Goal: Information Seeking & Learning: Learn about a topic

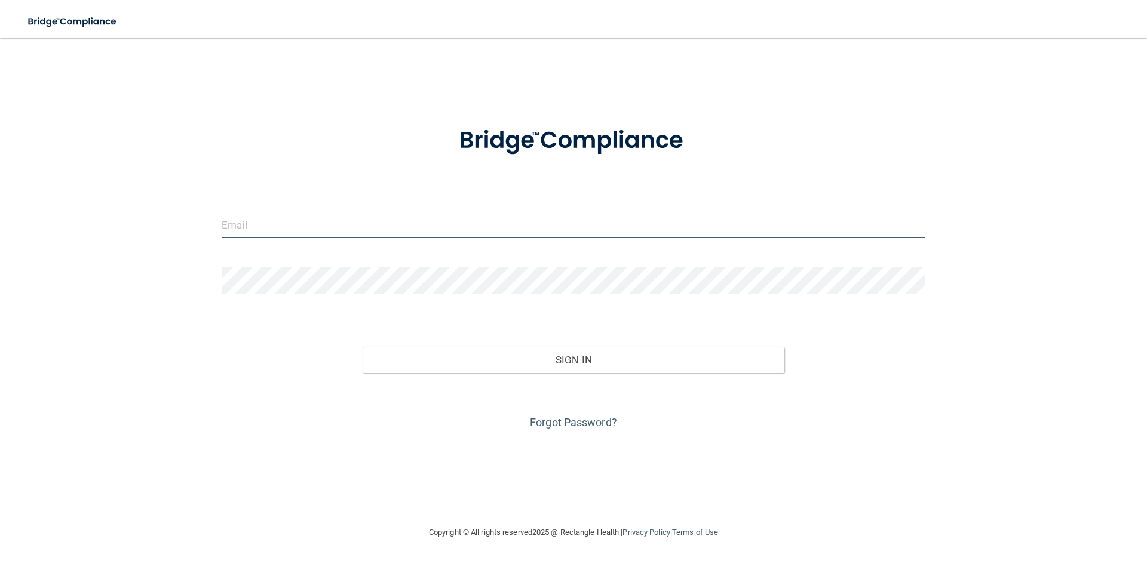
click at [422, 222] on input "email" at bounding box center [574, 224] width 704 height 27
type input "[EMAIL_ADDRESS][DOMAIN_NAME]"
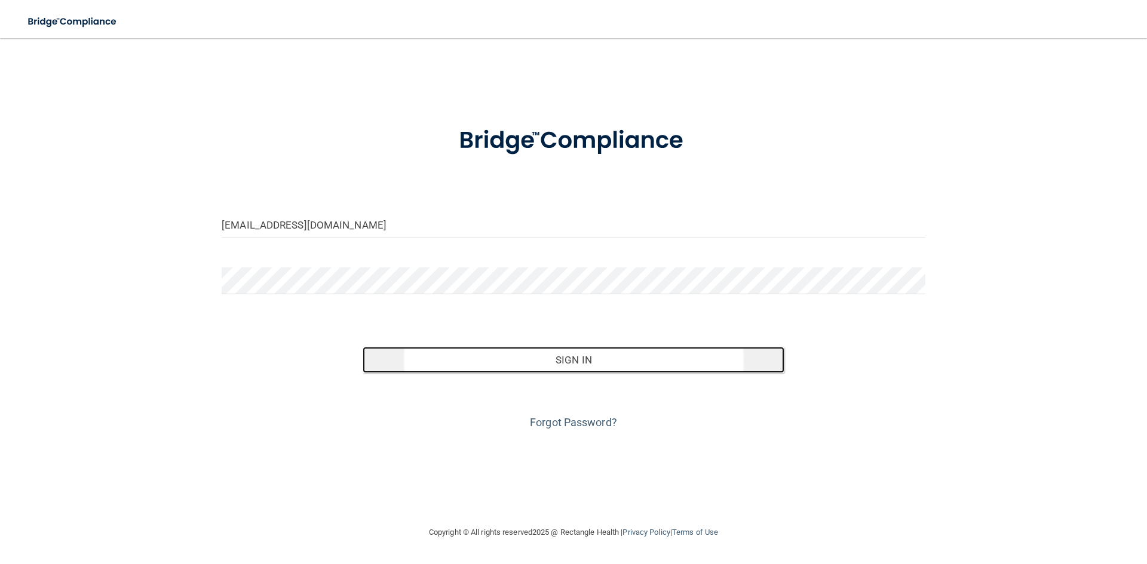
click at [608, 360] on button "Sign In" at bounding box center [574, 360] width 422 height 26
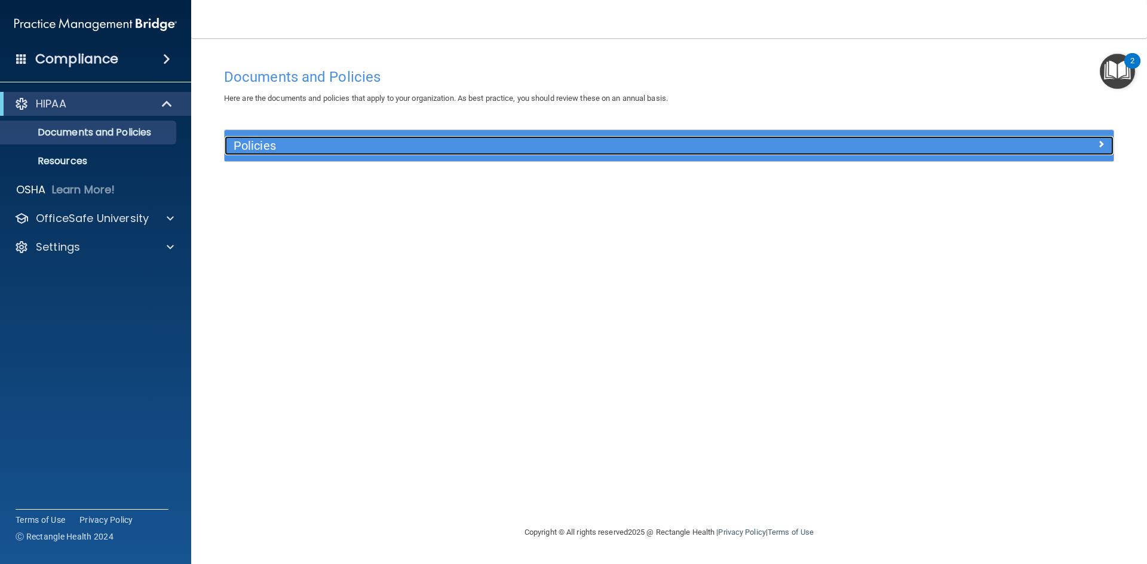
click at [286, 149] on h5 "Policies" at bounding box center [558, 145] width 649 height 13
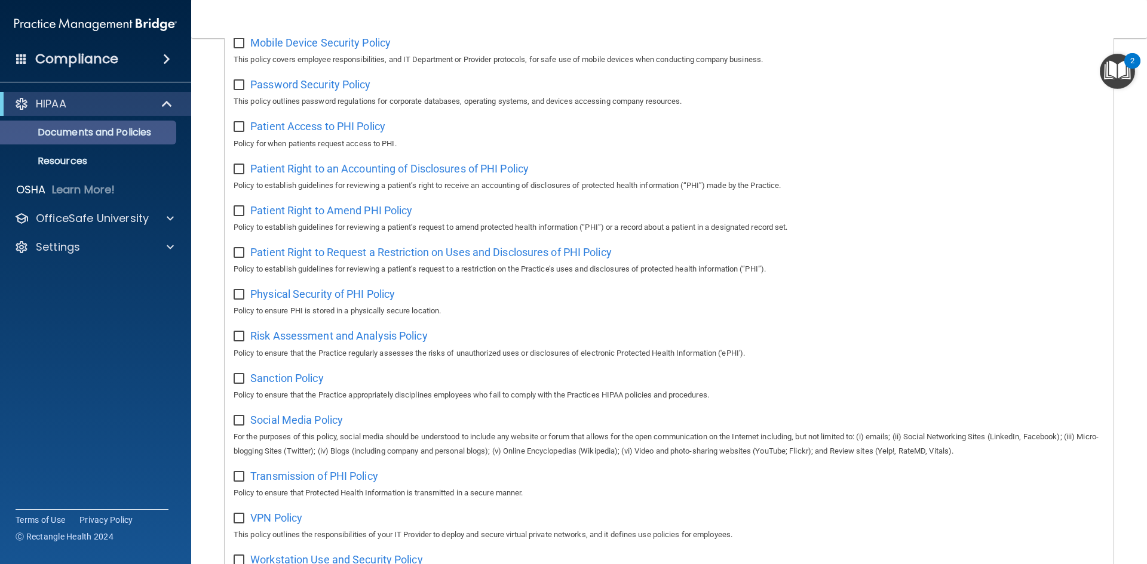
scroll to position [335, 0]
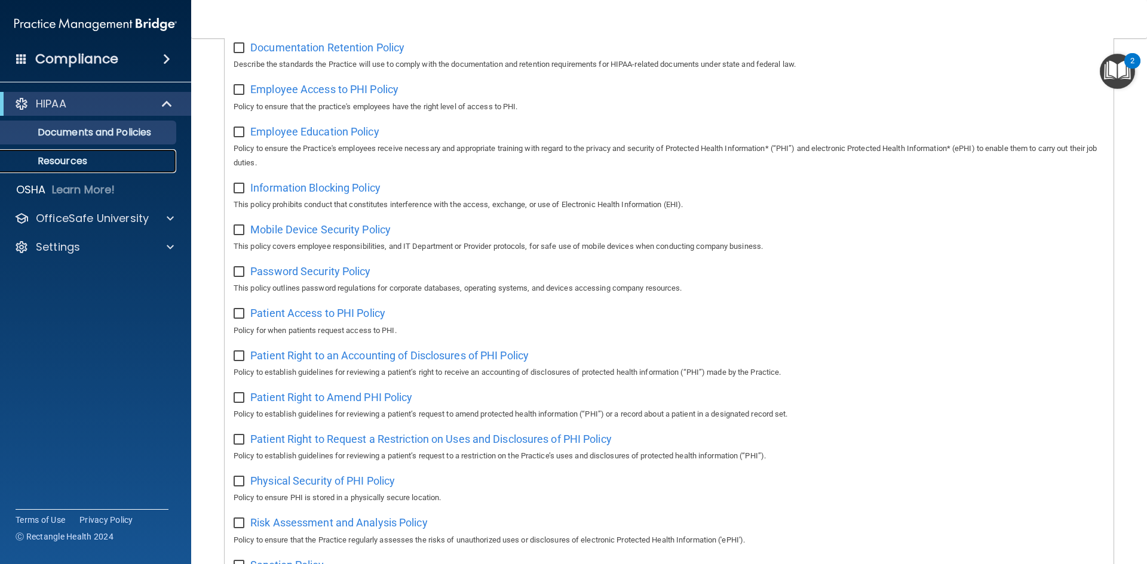
click at [102, 164] on p "Resources" at bounding box center [89, 161] width 163 height 12
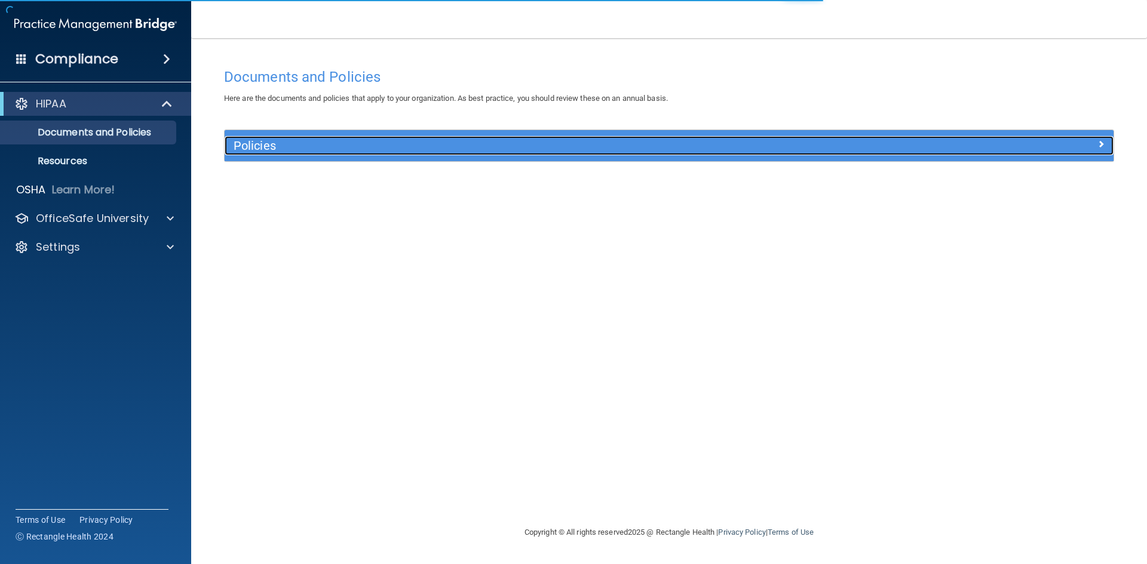
click at [324, 148] on h5 "Policies" at bounding box center [558, 145] width 649 height 13
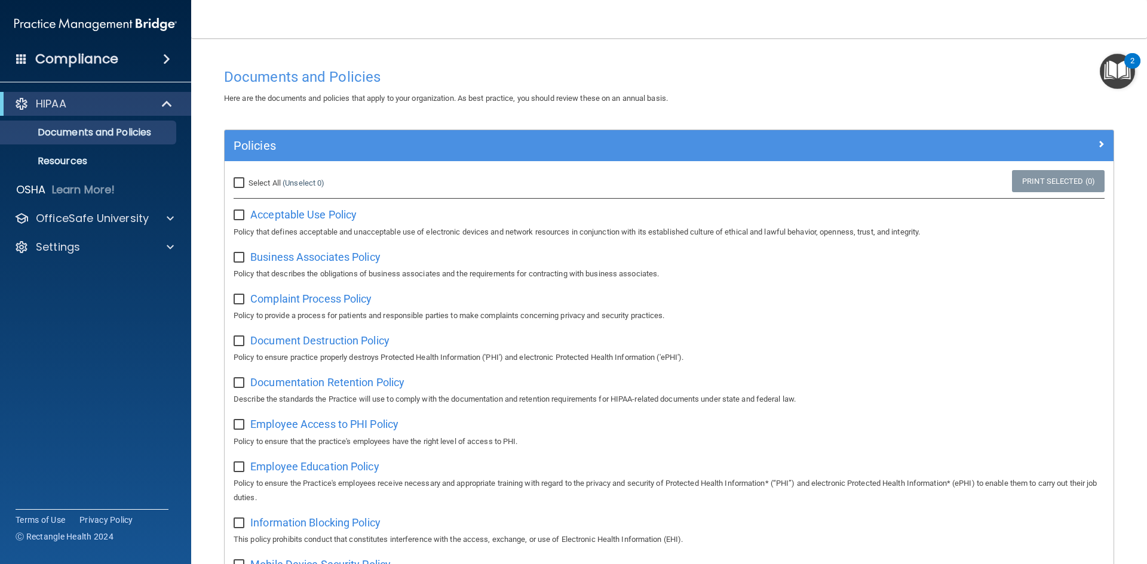
click at [239, 182] on input "Select All (Unselect 0) Unselect All" at bounding box center [241, 184] width 14 height 10
checkbox input "true"
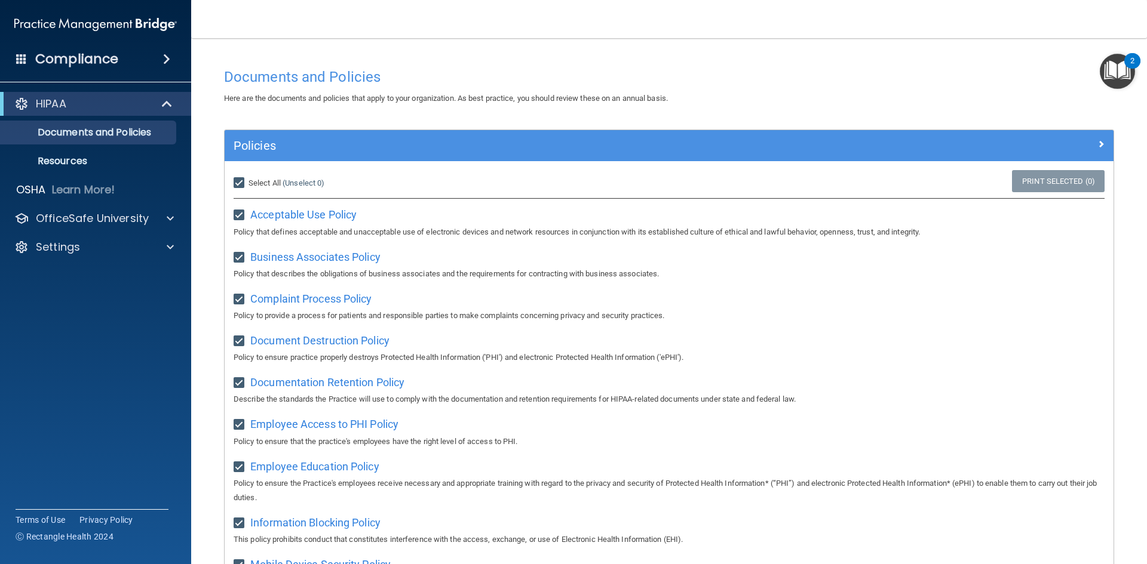
checkbox input "true"
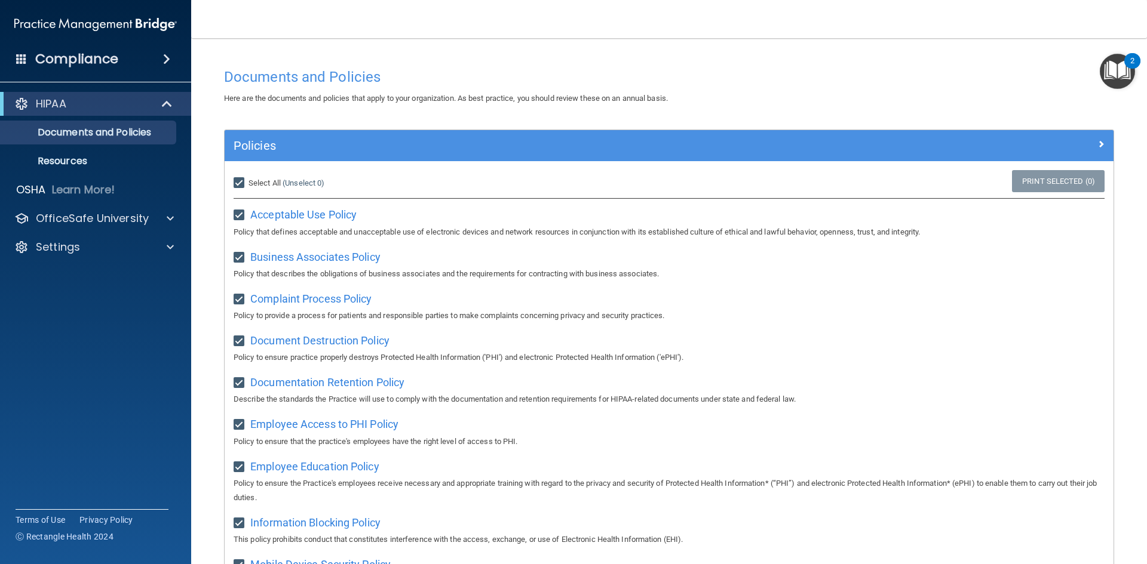
checkbox input "true"
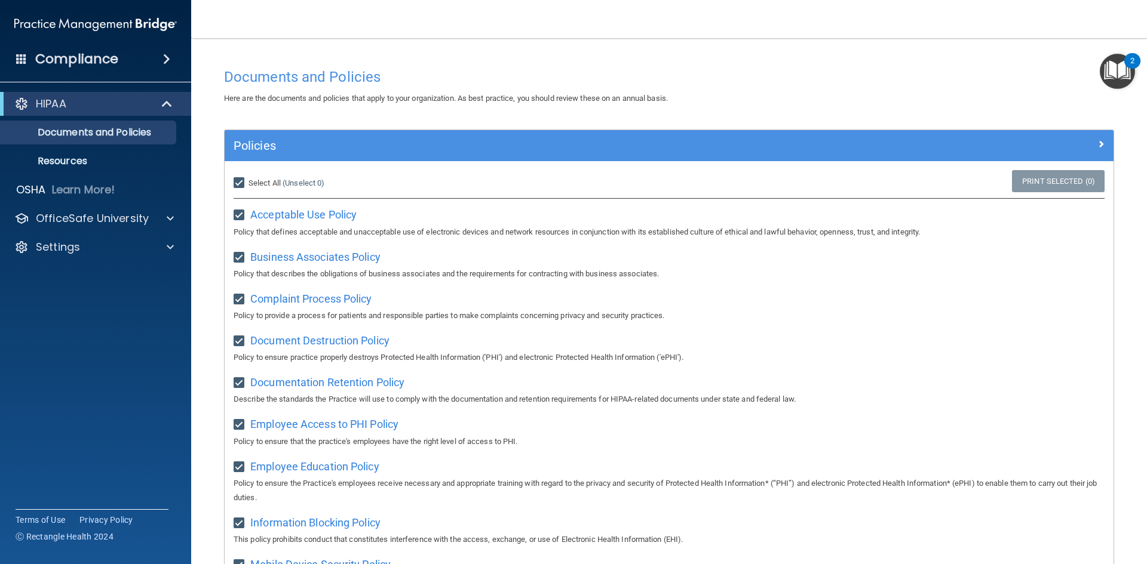
checkbox input "true"
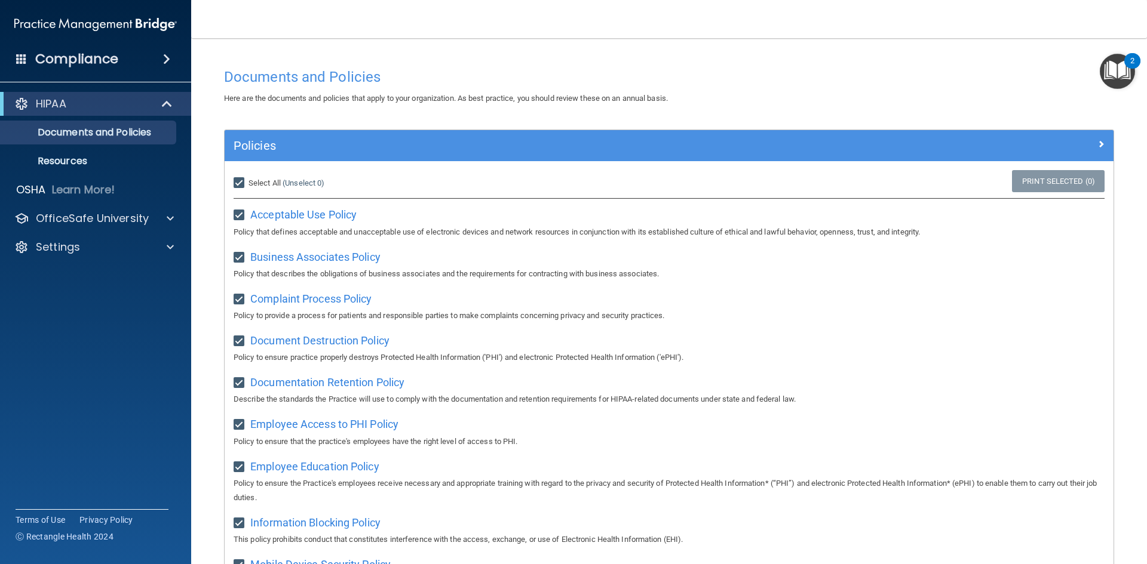
checkbox input "true"
click at [1106, 72] on img "Open Resource Center, 2 new notifications" at bounding box center [1117, 71] width 35 height 35
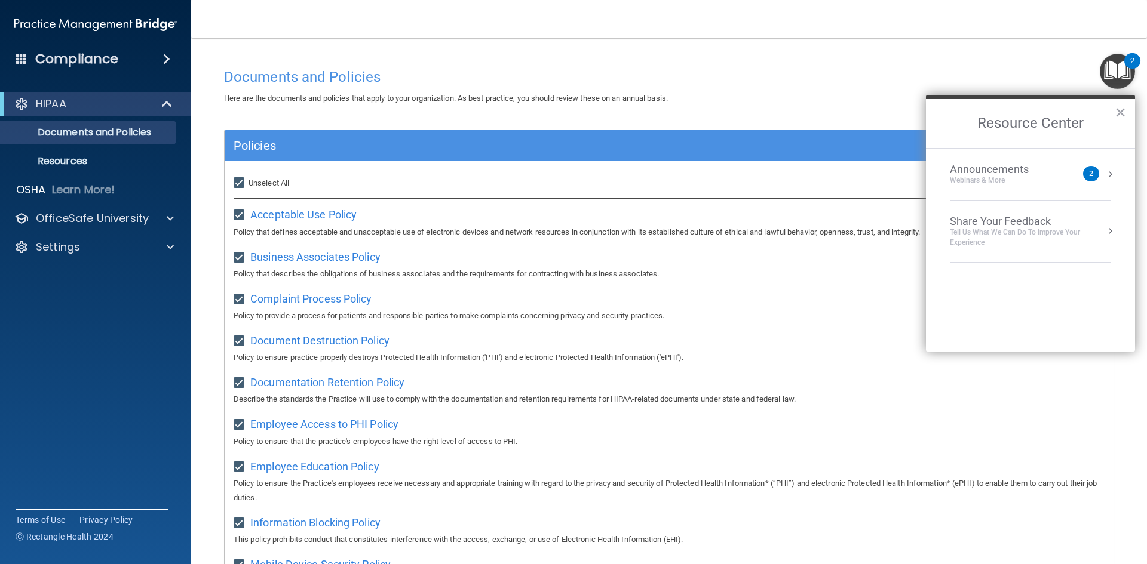
click at [1106, 72] on img "Open Resource Center, 2 new notifications" at bounding box center [1117, 71] width 35 height 35
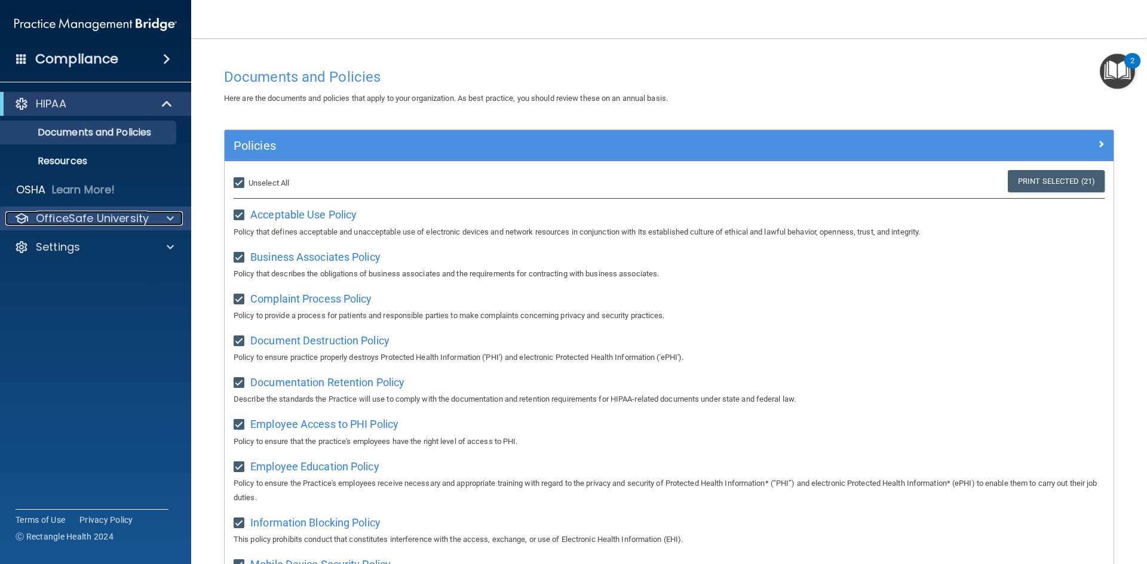
click at [83, 220] on p "OfficeSafe University" at bounding box center [92, 218] width 113 height 14
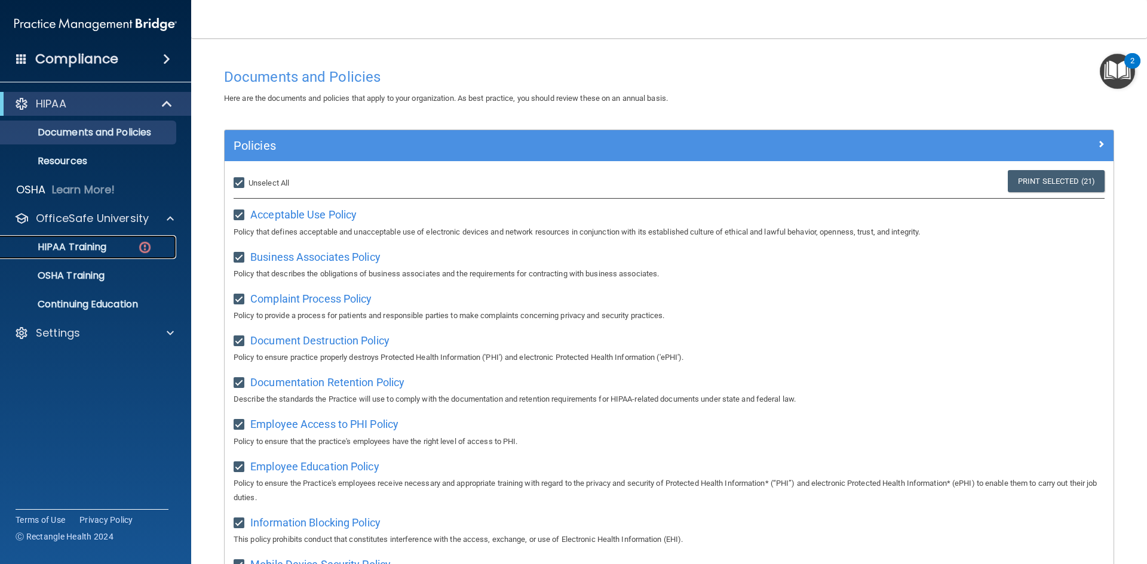
click at [100, 257] on link "HIPAA Training" at bounding box center [82, 247] width 188 height 24
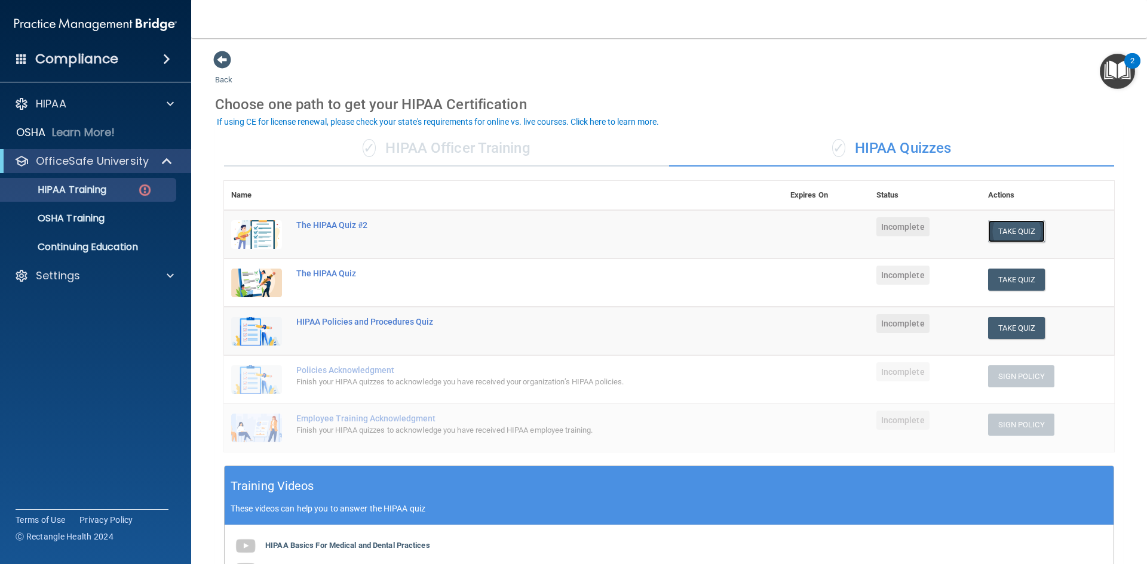
click at [1025, 232] on button "Take Quiz" at bounding box center [1016, 231] width 57 height 22
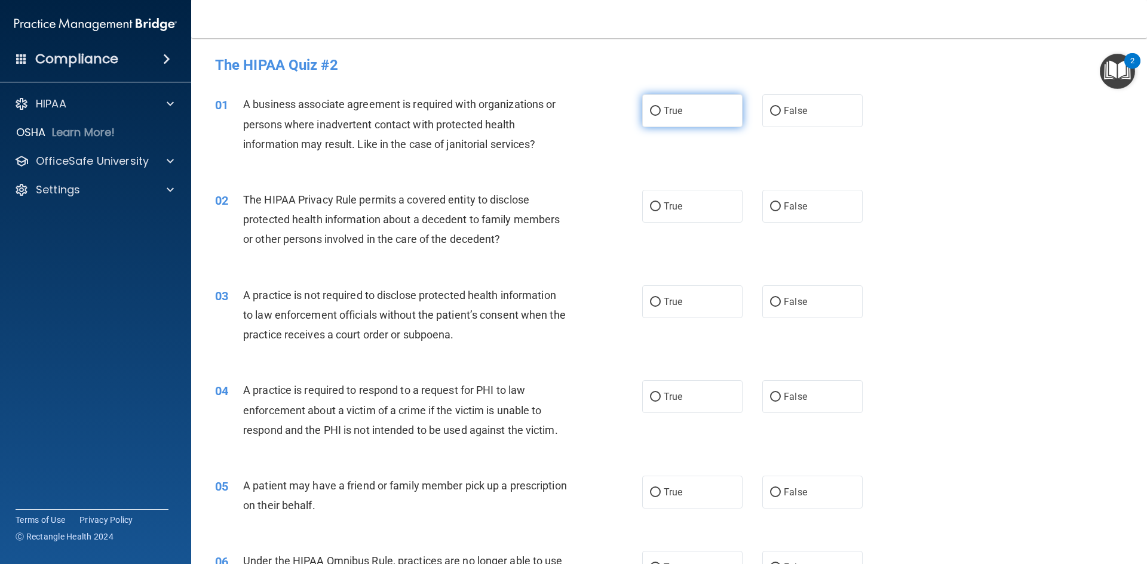
click at [680, 113] on label "True" at bounding box center [692, 110] width 100 height 33
click at [661, 113] on input "True" at bounding box center [655, 111] width 11 height 9
radio input "true"
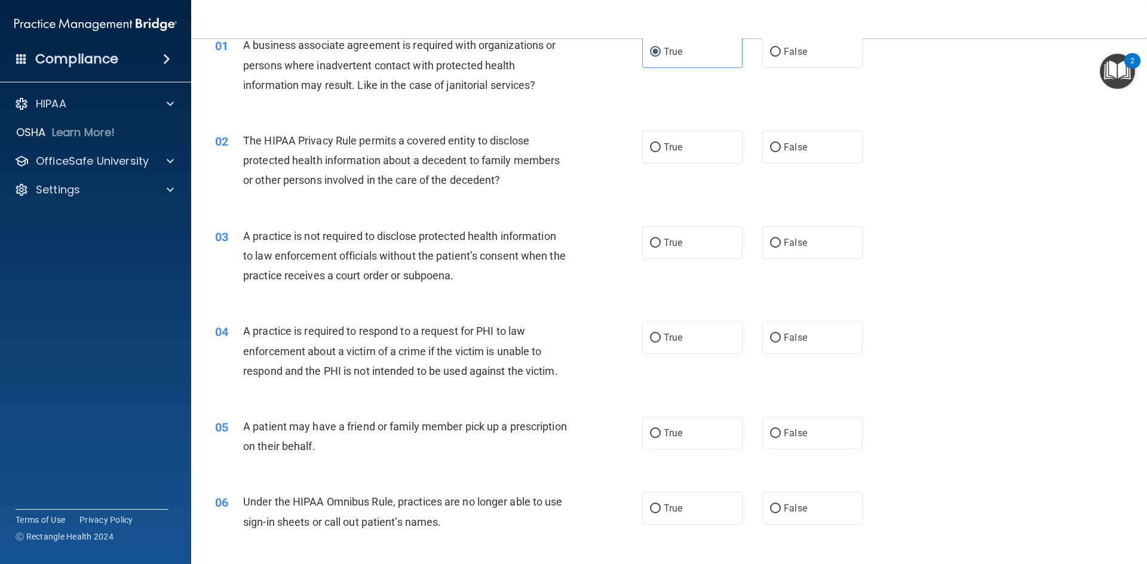
scroll to position [60, 0]
click at [164, 99] on div at bounding box center [168, 104] width 30 height 14
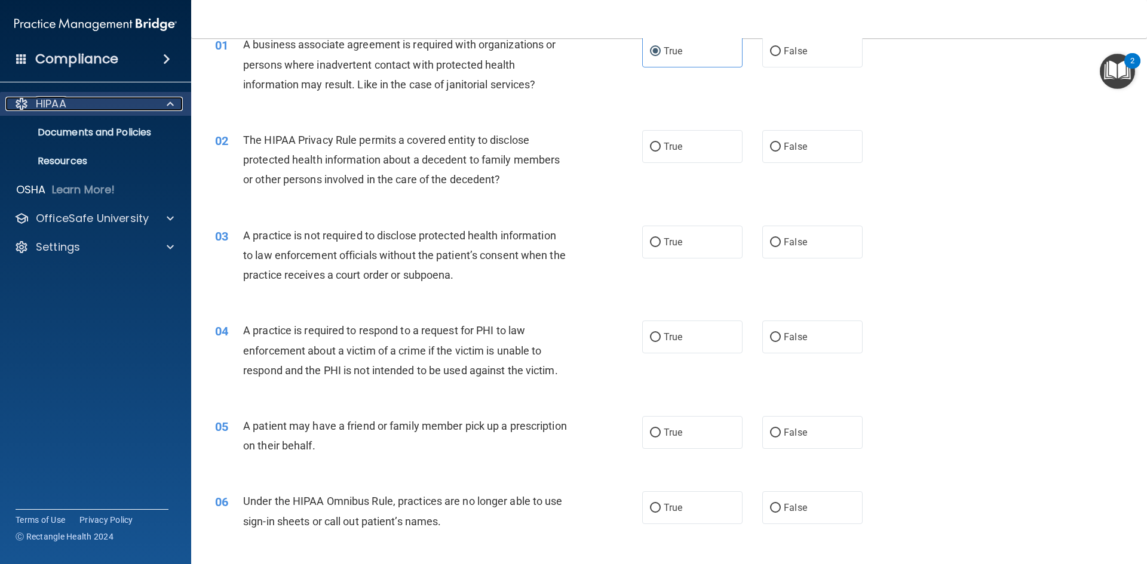
click at [163, 99] on div at bounding box center [168, 104] width 30 height 14
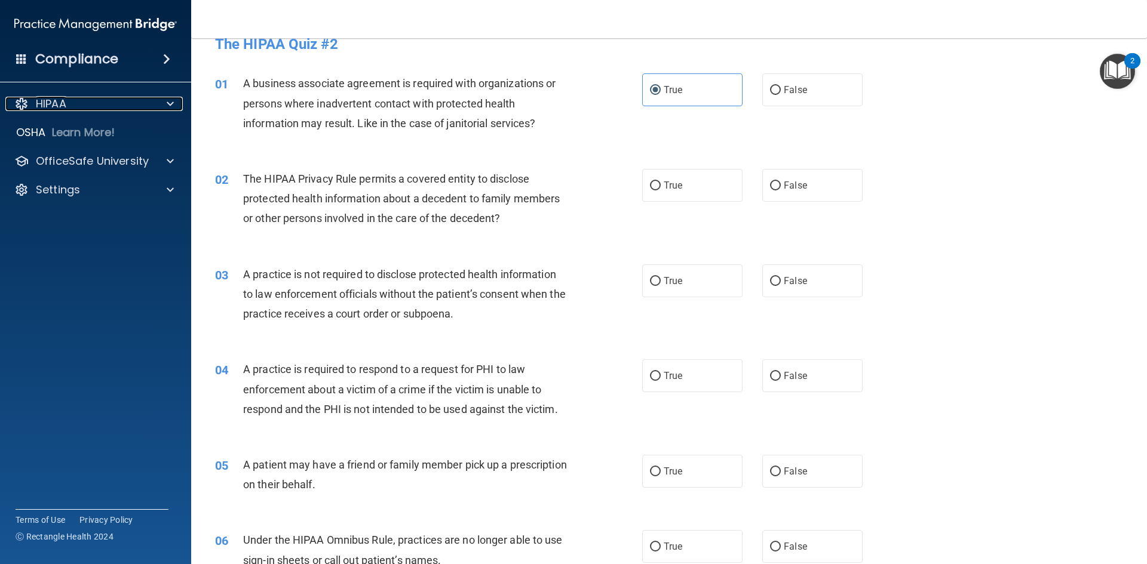
scroll to position [0, 0]
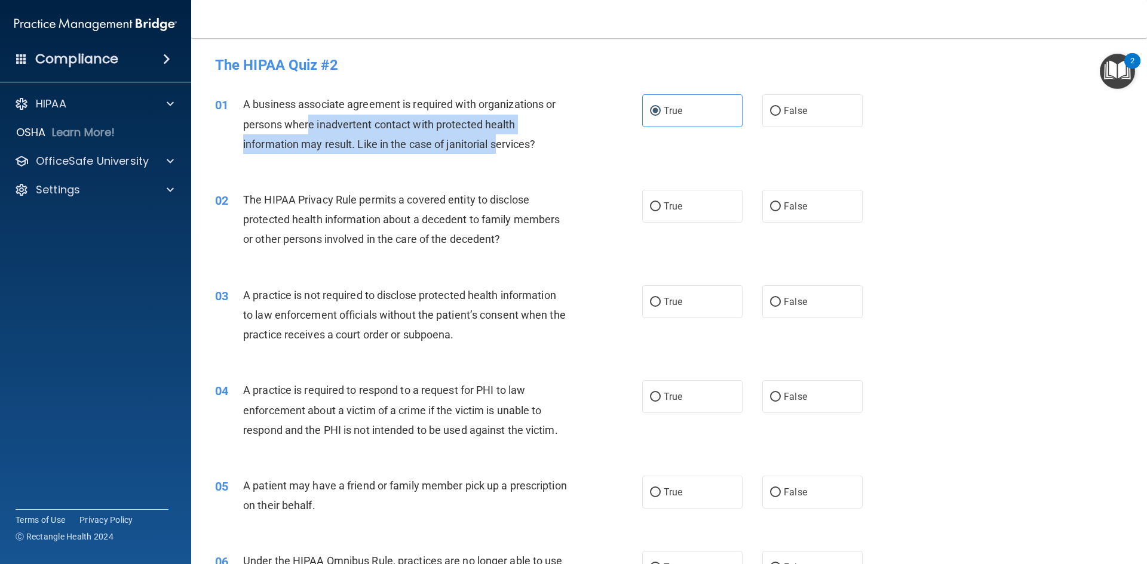
drag, startPoint x: 308, startPoint y: 115, endPoint x: 500, endPoint y: 139, distance: 194.5
click at [500, 139] on div "A business associate agreement is required with organizations or persons where …" at bounding box center [410, 124] width 334 height 60
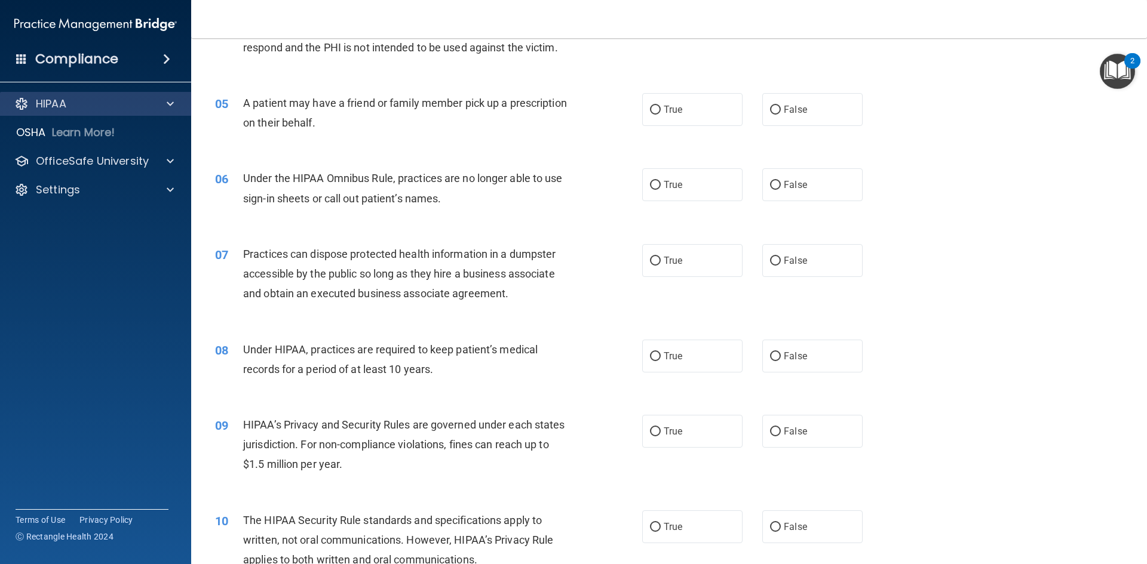
scroll to position [364, 0]
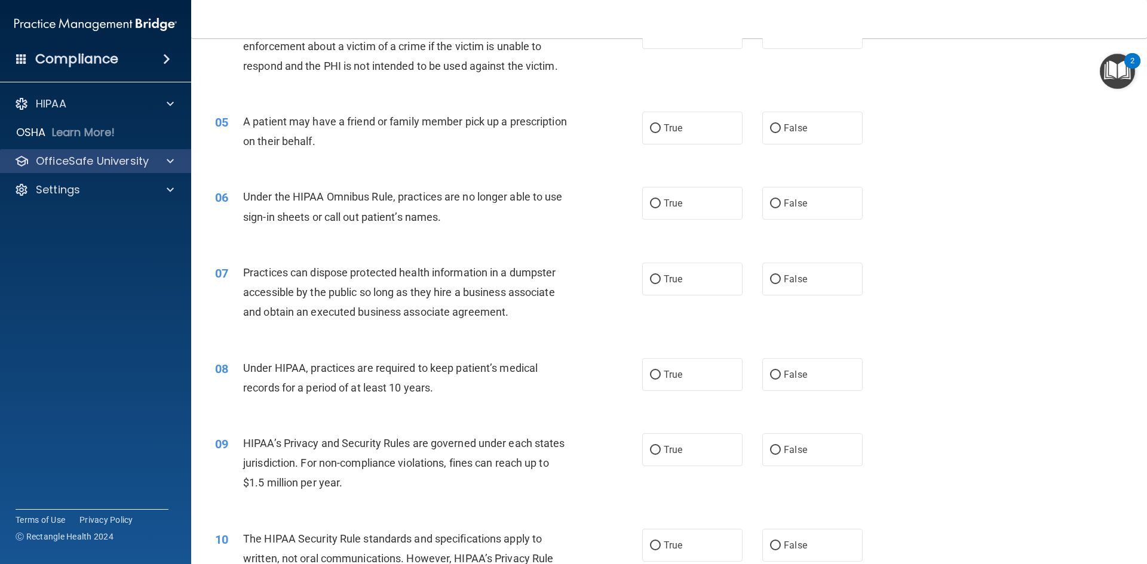
click at [82, 170] on div "OfficeSafe University" at bounding box center [96, 161] width 192 height 24
click at [101, 161] on p "OfficeSafe University" at bounding box center [92, 161] width 113 height 14
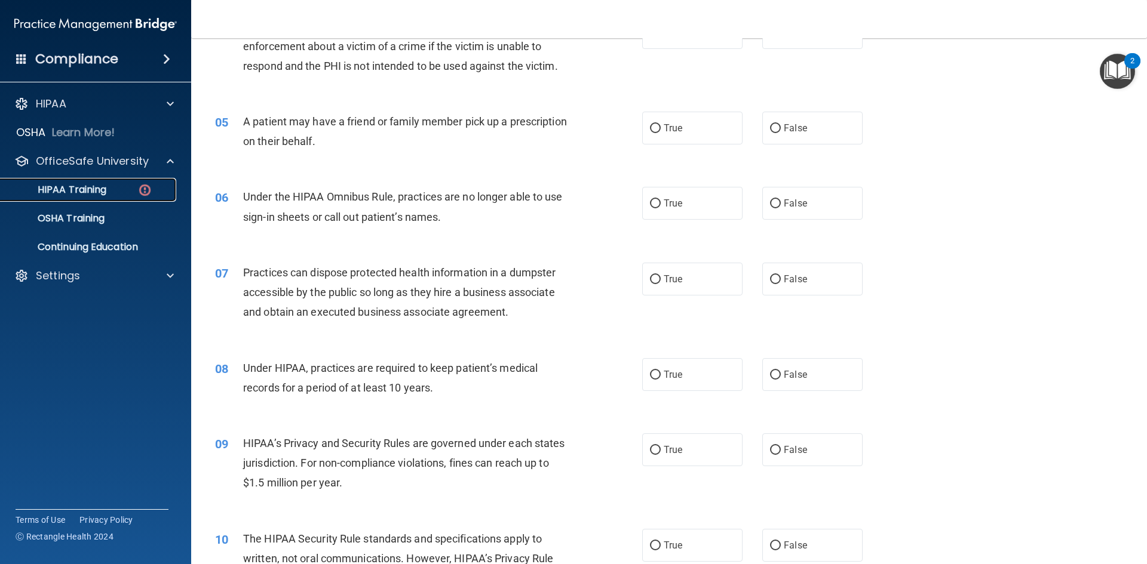
click at [114, 187] on div "HIPAA Training" at bounding box center [89, 190] width 163 height 12
